Goal: Check status: Check status

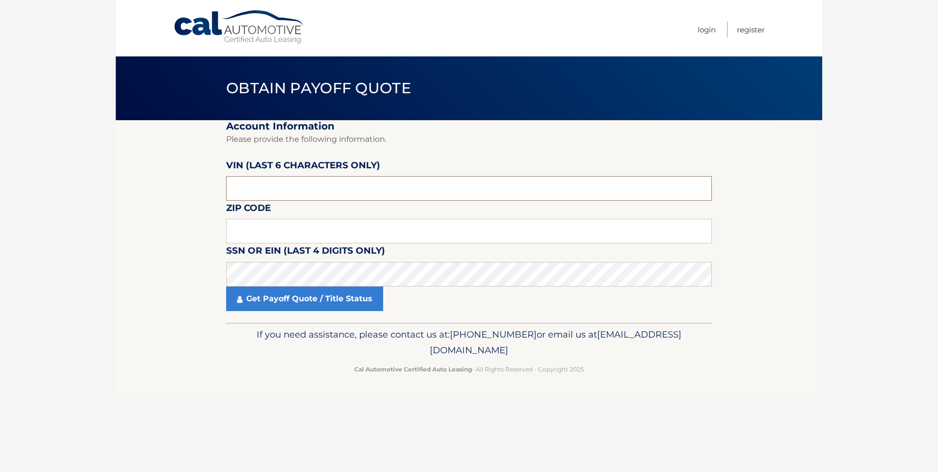
click at [363, 189] on input "text" at bounding box center [469, 188] width 486 height 25
type input "013282"
type input "07011"
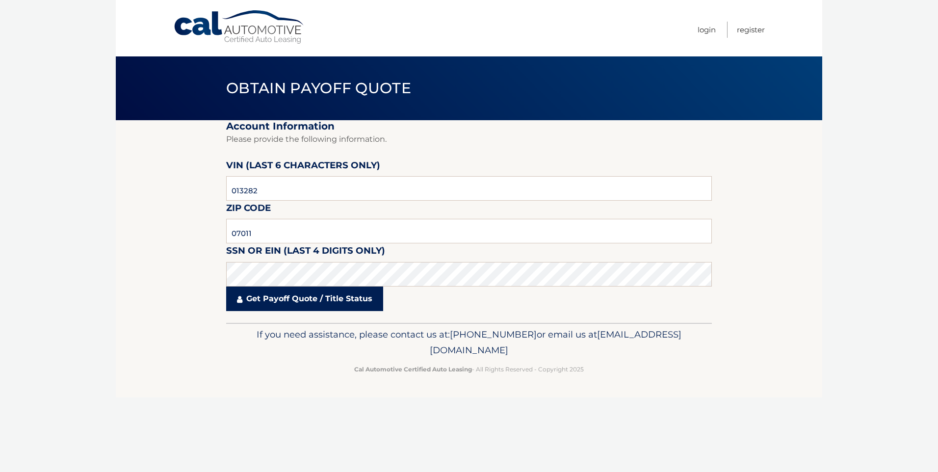
click at [294, 299] on link "Get Payoff Quote / Title Status" at bounding box center [304, 298] width 157 height 25
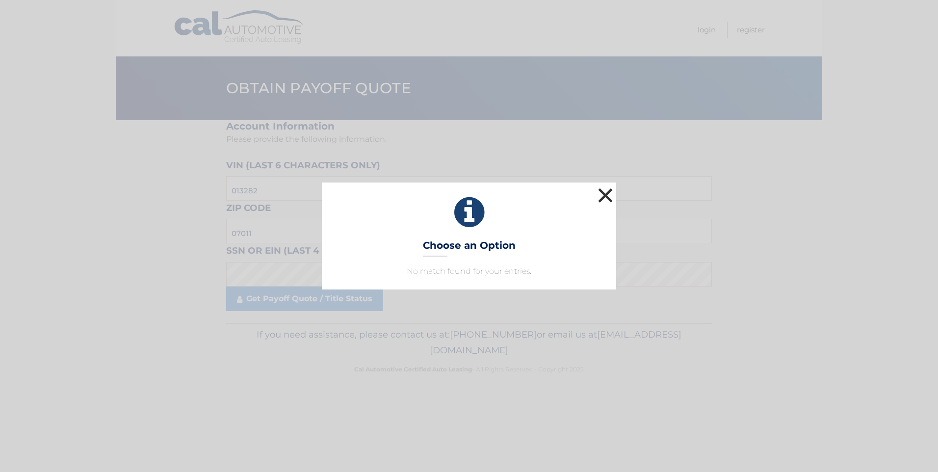
click at [606, 195] on button "×" at bounding box center [606, 195] width 20 height 20
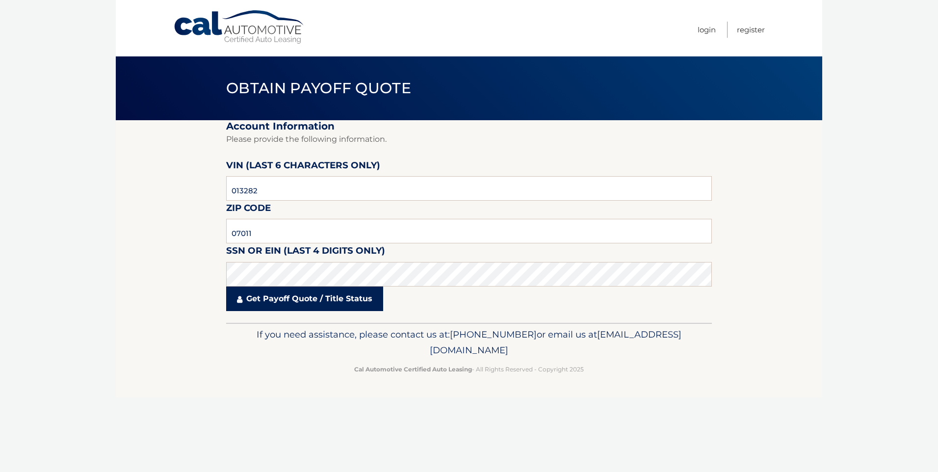
click at [292, 301] on link "Get Payoff Quote / Title Status" at bounding box center [304, 298] width 157 height 25
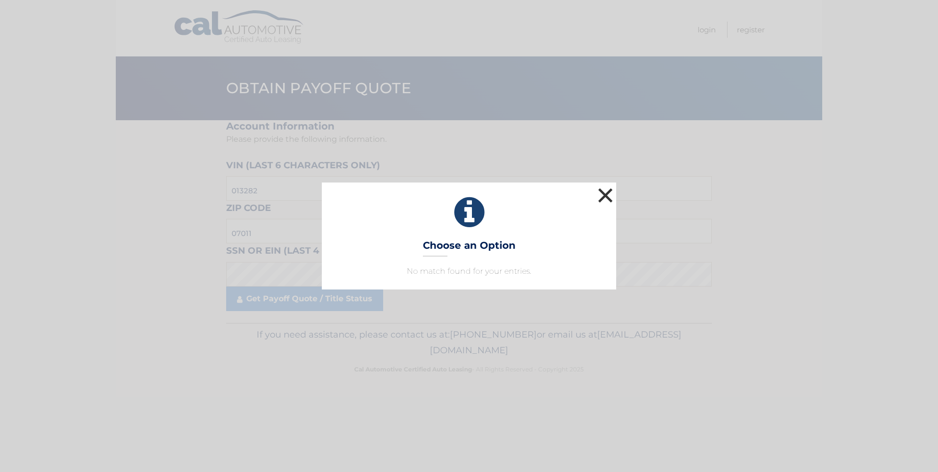
click at [605, 198] on button "×" at bounding box center [606, 195] width 20 height 20
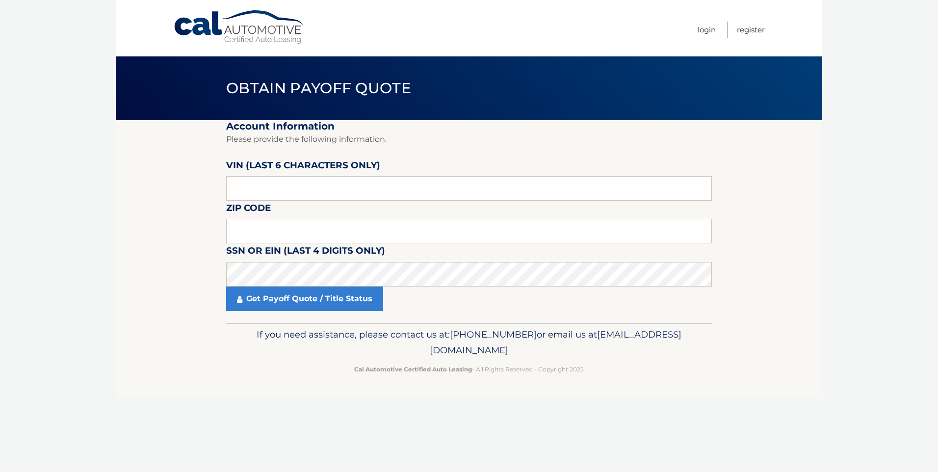
click at [331, 140] on p "Please provide the following information." at bounding box center [469, 139] width 486 height 14
click at [265, 299] on link "Get Payoff Quote / Title Status" at bounding box center [304, 298] width 157 height 25
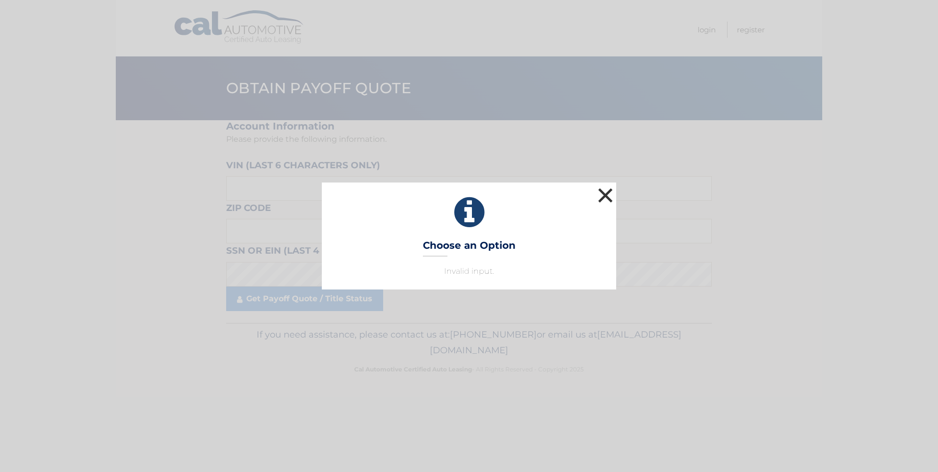
click at [612, 201] on button "×" at bounding box center [606, 195] width 20 height 20
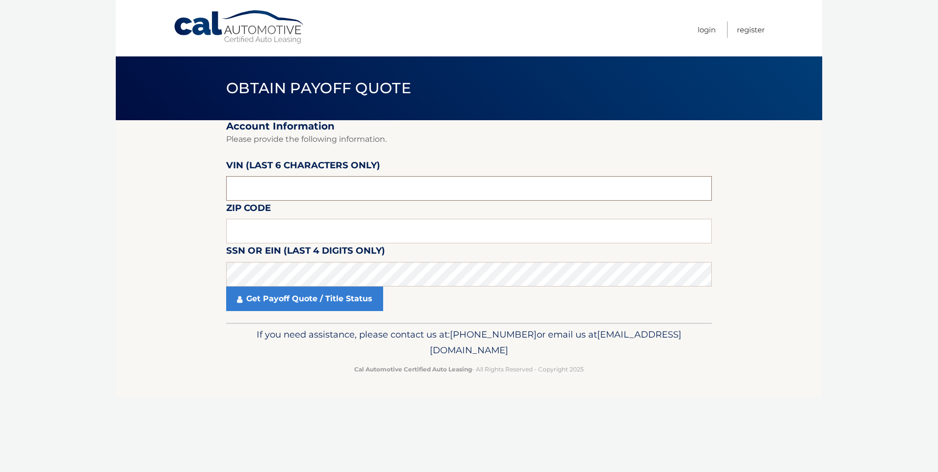
click at [325, 178] on input "text" at bounding box center [469, 188] width 486 height 25
type input "013282"
type input "07011"
click button "For Originating Dealer" at bounding box center [0, 0] width 0 height 0
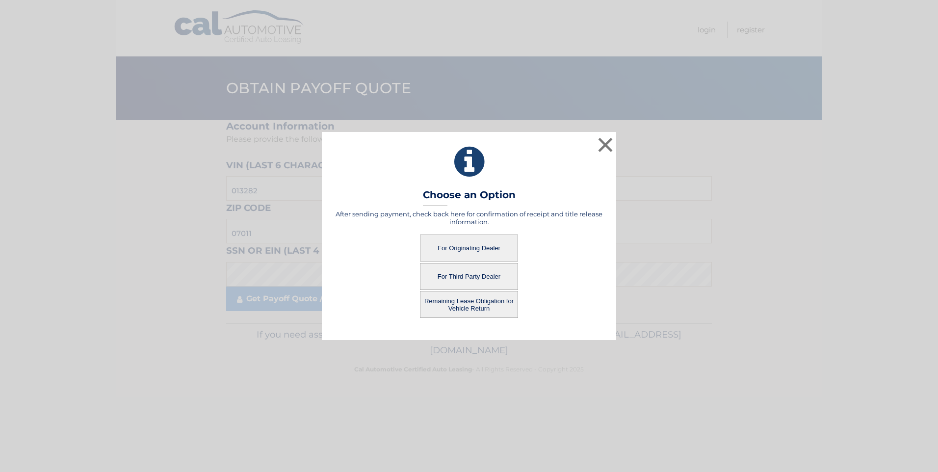
click at [474, 253] on button "For Originating Dealer" at bounding box center [469, 247] width 98 height 27
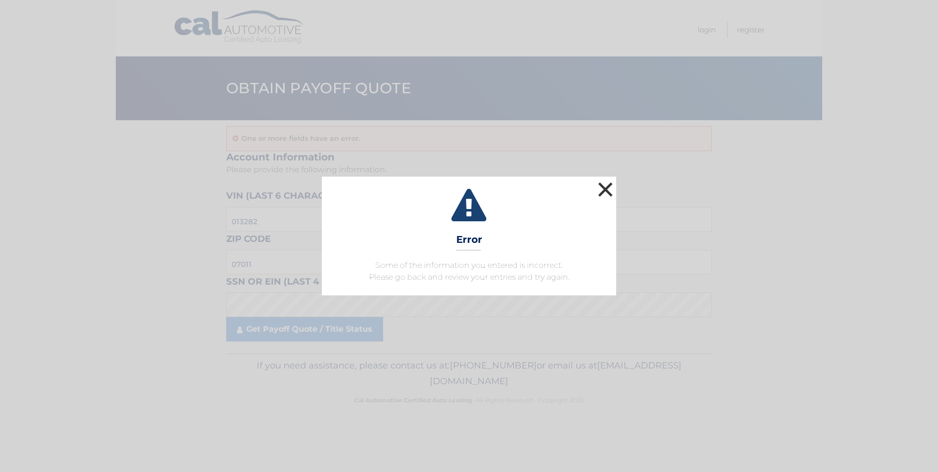
click at [607, 195] on button "×" at bounding box center [606, 190] width 20 height 20
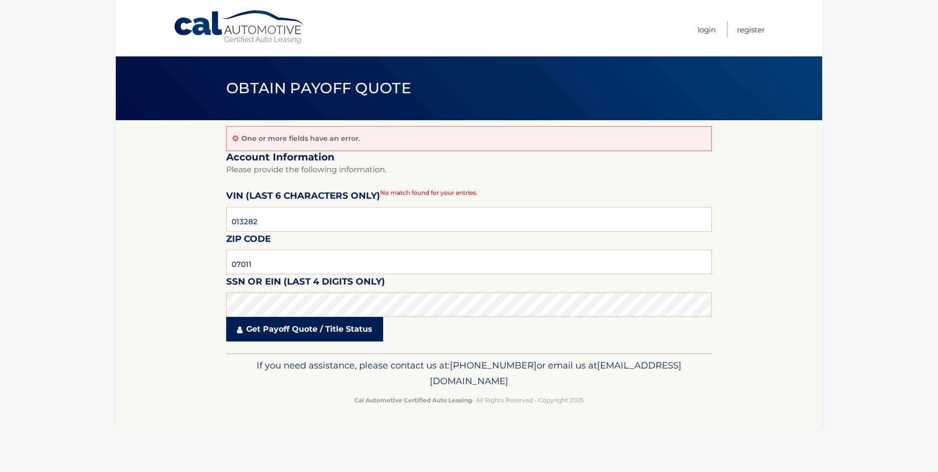
click at [365, 327] on link "Get Payoff Quote / Title Status" at bounding box center [304, 329] width 157 height 25
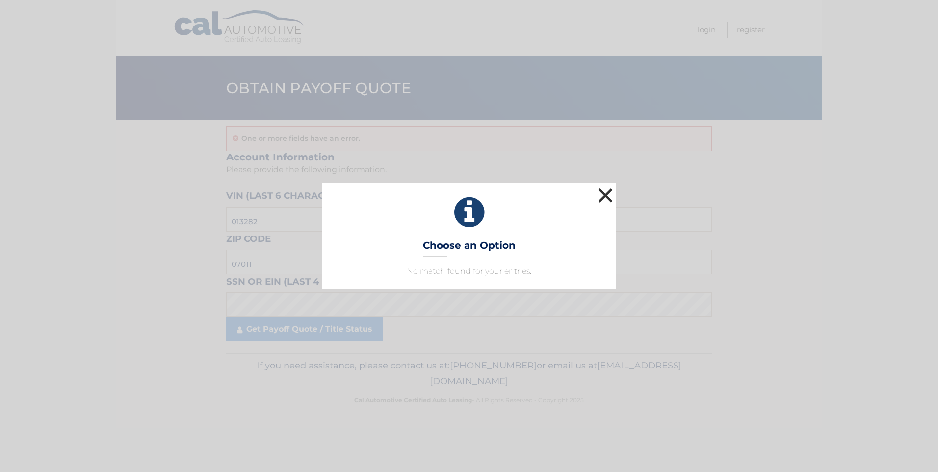
click at [608, 202] on button "×" at bounding box center [606, 195] width 20 height 20
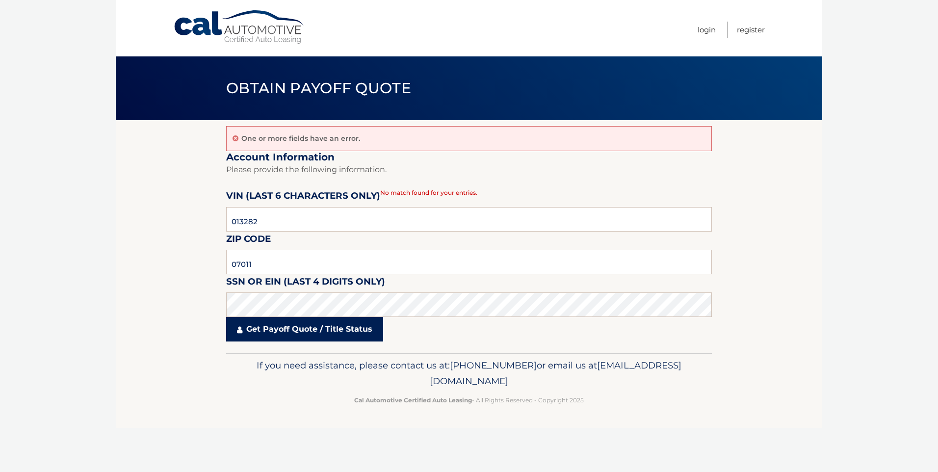
click at [364, 330] on link "Get Payoff Quote / Title Status" at bounding box center [304, 329] width 157 height 25
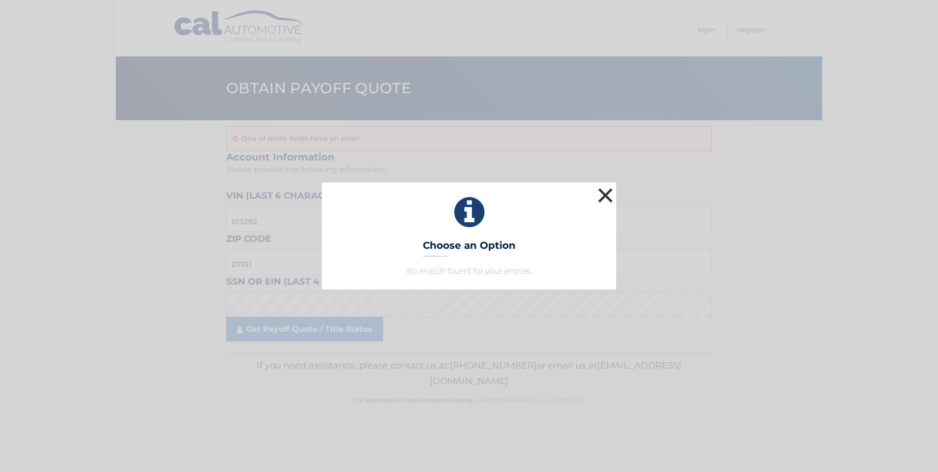
click at [609, 203] on button "×" at bounding box center [606, 195] width 20 height 20
